Goal: Navigation & Orientation: Find specific page/section

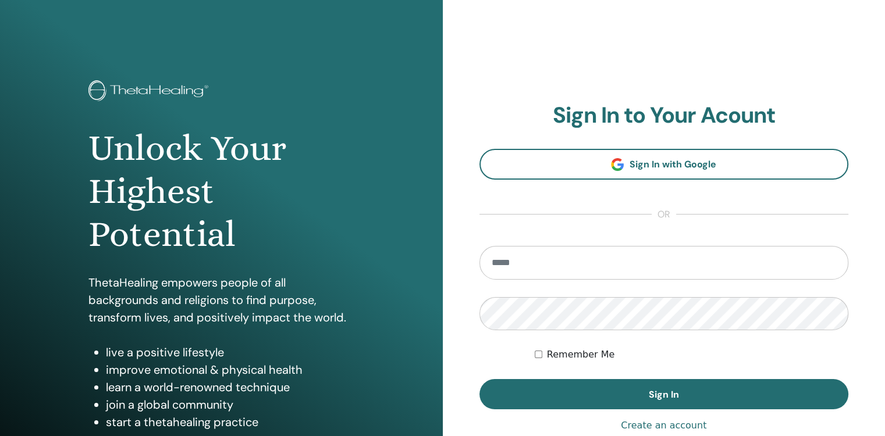
click at [649, 267] on input "email" at bounding box center [663, 263] width 369 height 34
type input "**********"
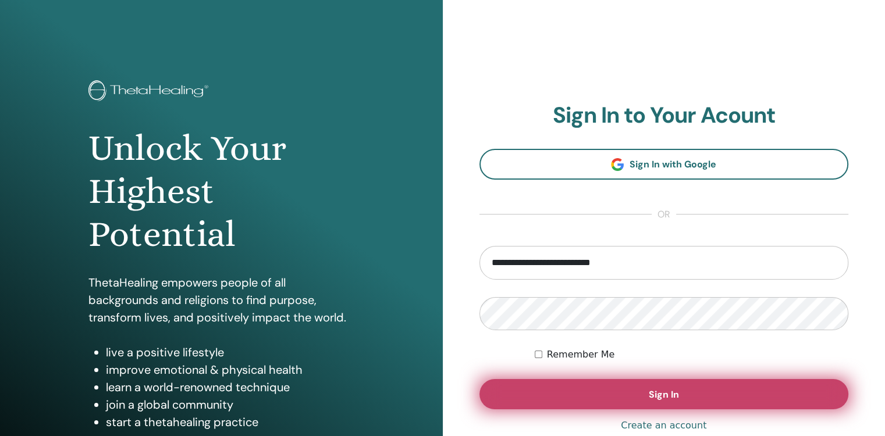
click at [585, 399] on button "Sign In" at bounding box center [663, 394] width 369 height 30
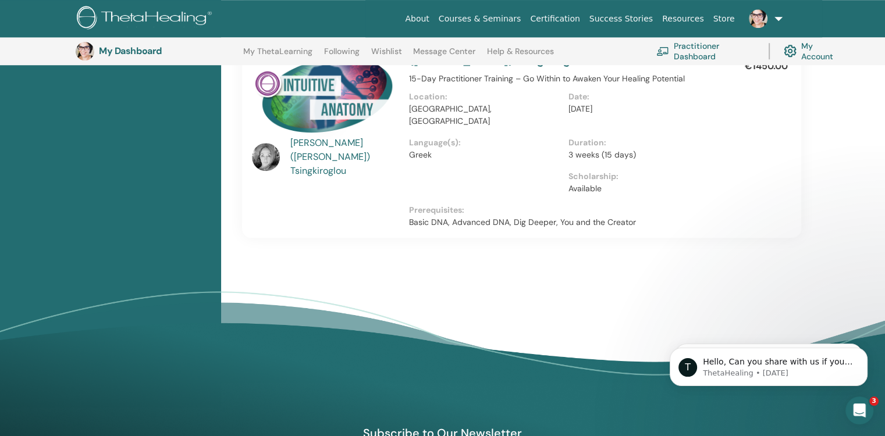
scroll to position [1029, 0]
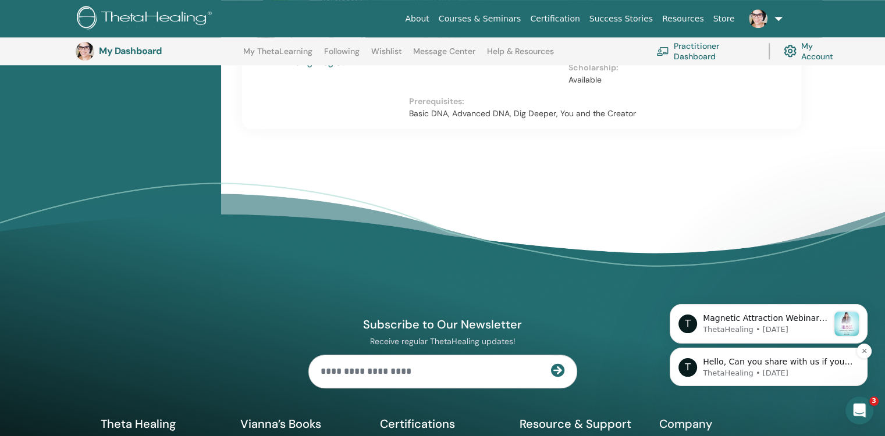
click at [814, 365] on p "Hello, Can you share with us if you were able to attend the seminar successfull…" at bounding box center [778, 363] width 150 height 12
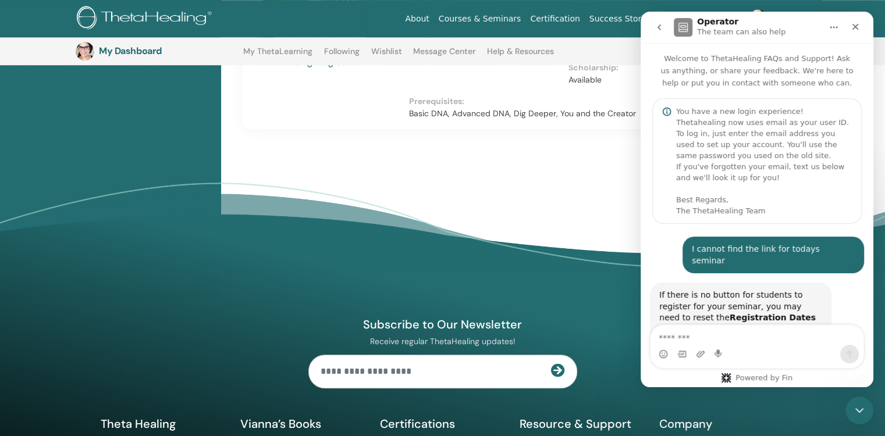
scroll to position [194, 0]
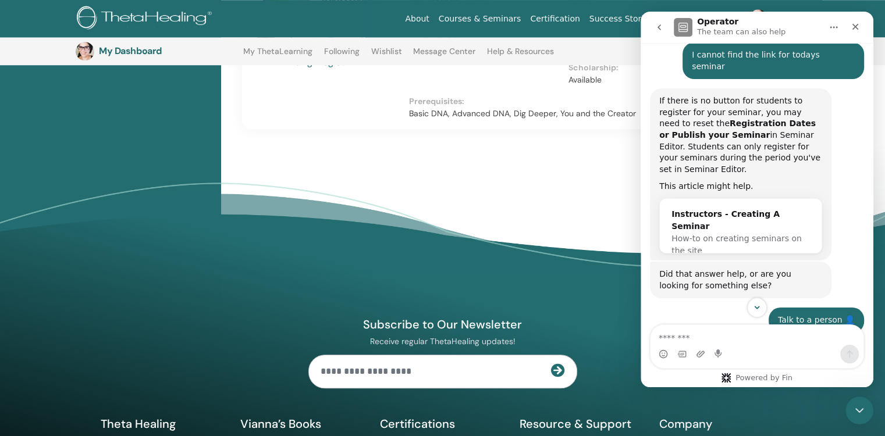
click at [854, 29] on icon "Close" at bounding box center [855, 26] width 9 height 9
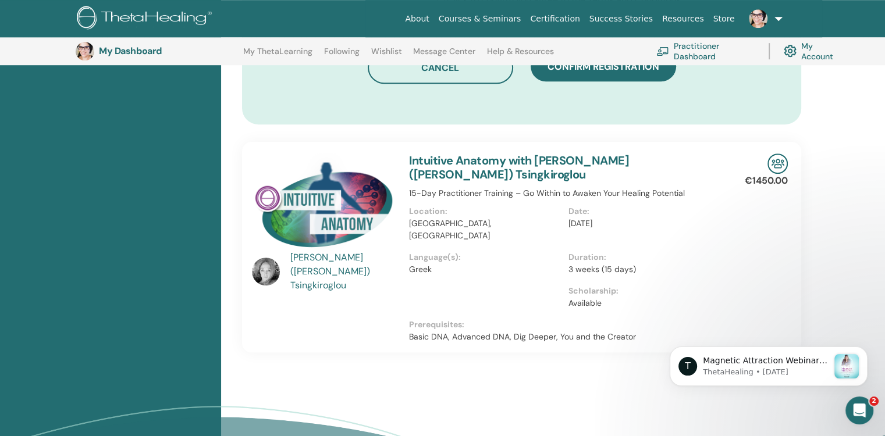
scroll to position [788, 0]
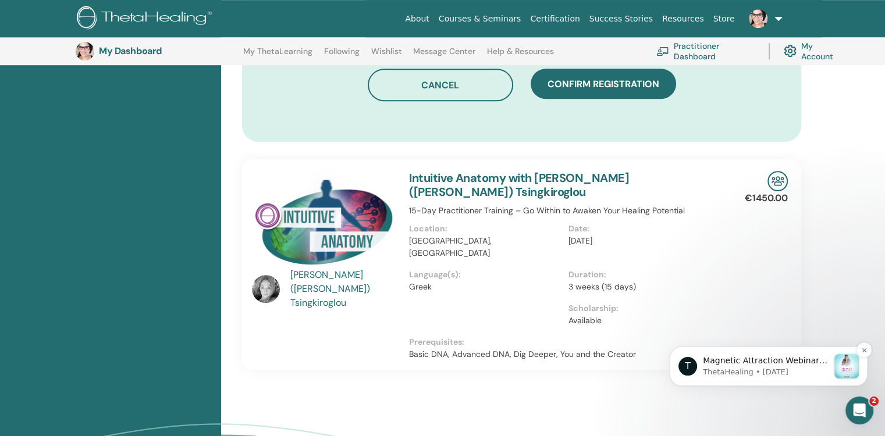
click at [798, 376] on p "ThetaHealing • [DATE]" at bounding box center [766, 372] width 126 height 10
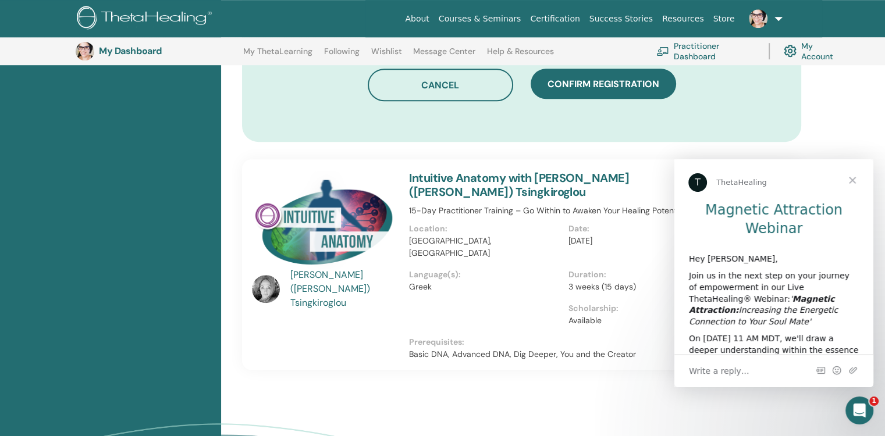
scroll to position [163, 0]
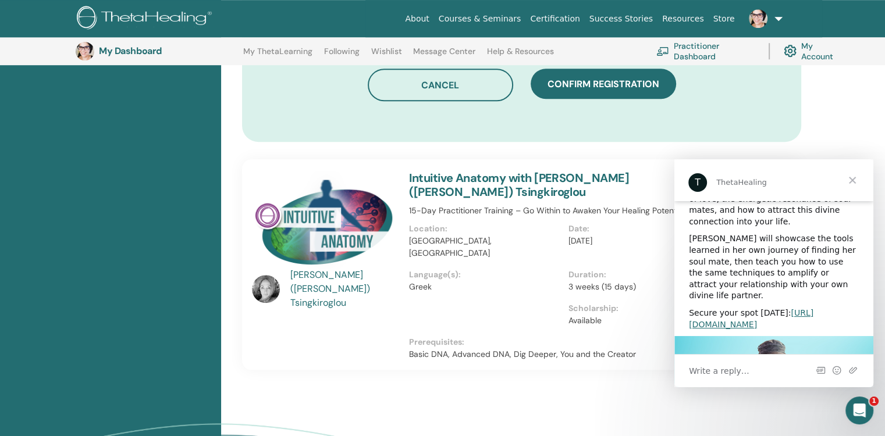
click at [854, 179] on span "Close" at bounding box center [853, 180] width 42 height 42
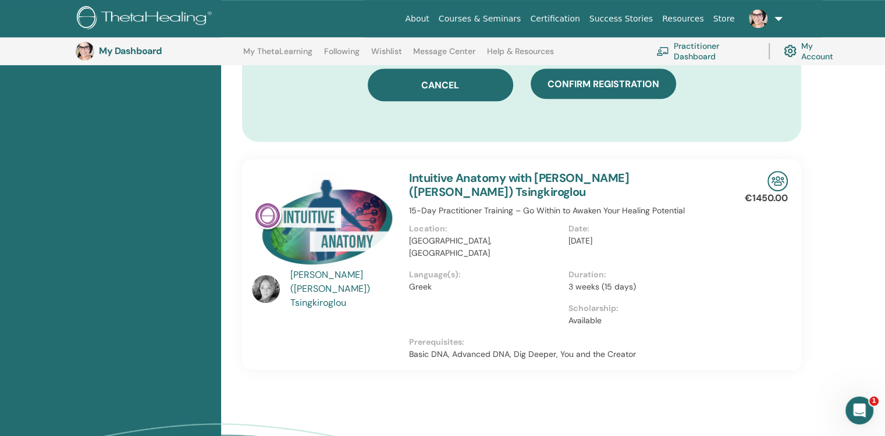
click at [476, 94] on button "Cancel" at bounding box center [440, 85] width 145 height 33
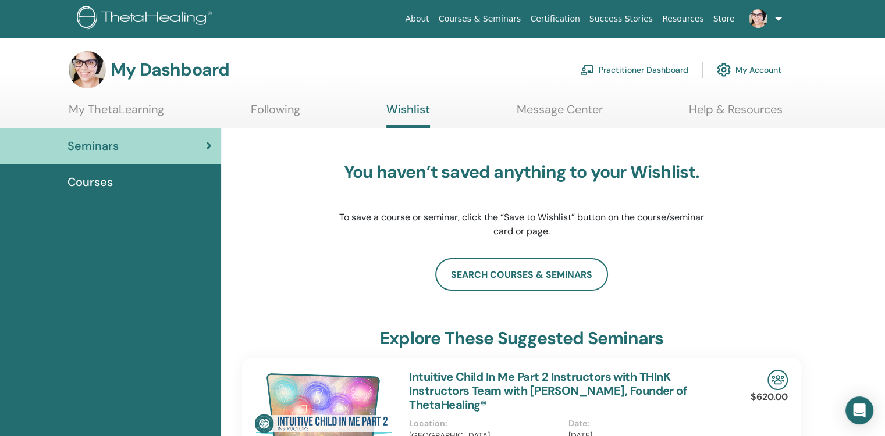
click at [136, 109] on link "My ThetaLearning" at bounding box center [116, 113] width 95 height 23
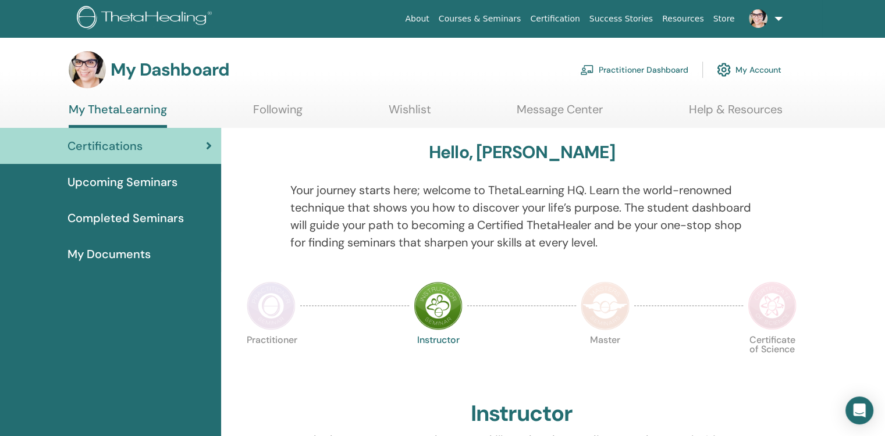
click at [154, 187] on span "Upcoming Seminars" at bounding box center [122, 181] width 110 height 17
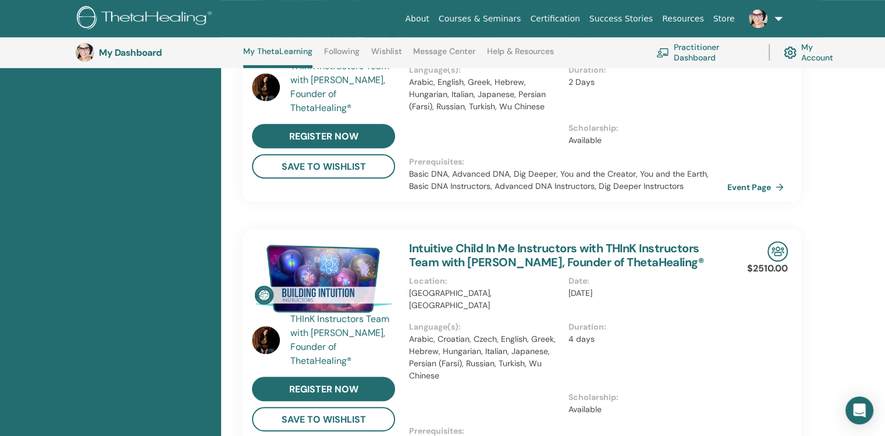
scroll to position [238, 0]
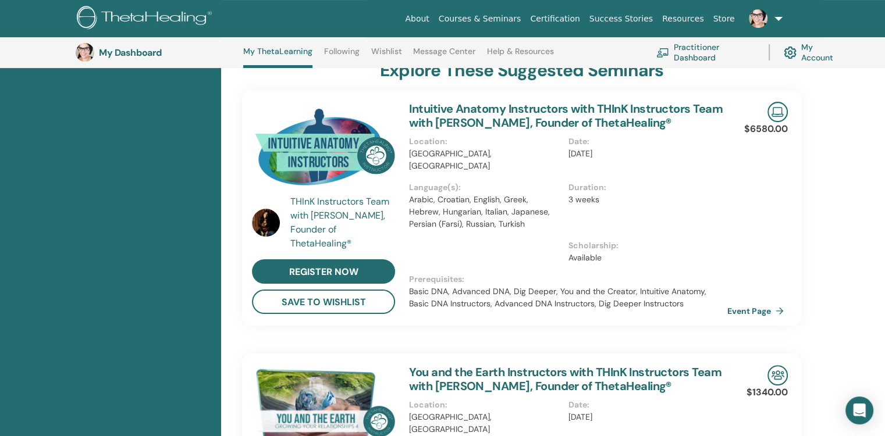
click at [494, 12] on link "Courses & Seminars" at bounding box center [480, 19] width 92 height 22
